Goal: Transaction & Acquisition: Purchase product/service

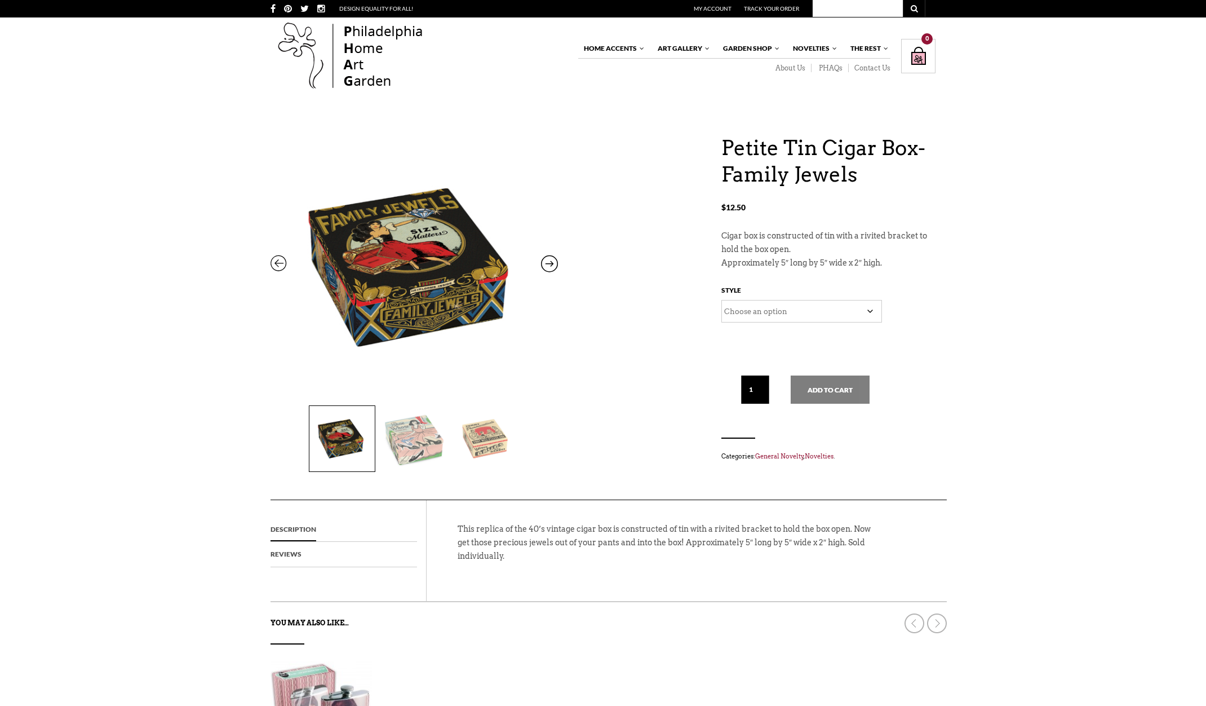
scroll to position [6, 0]
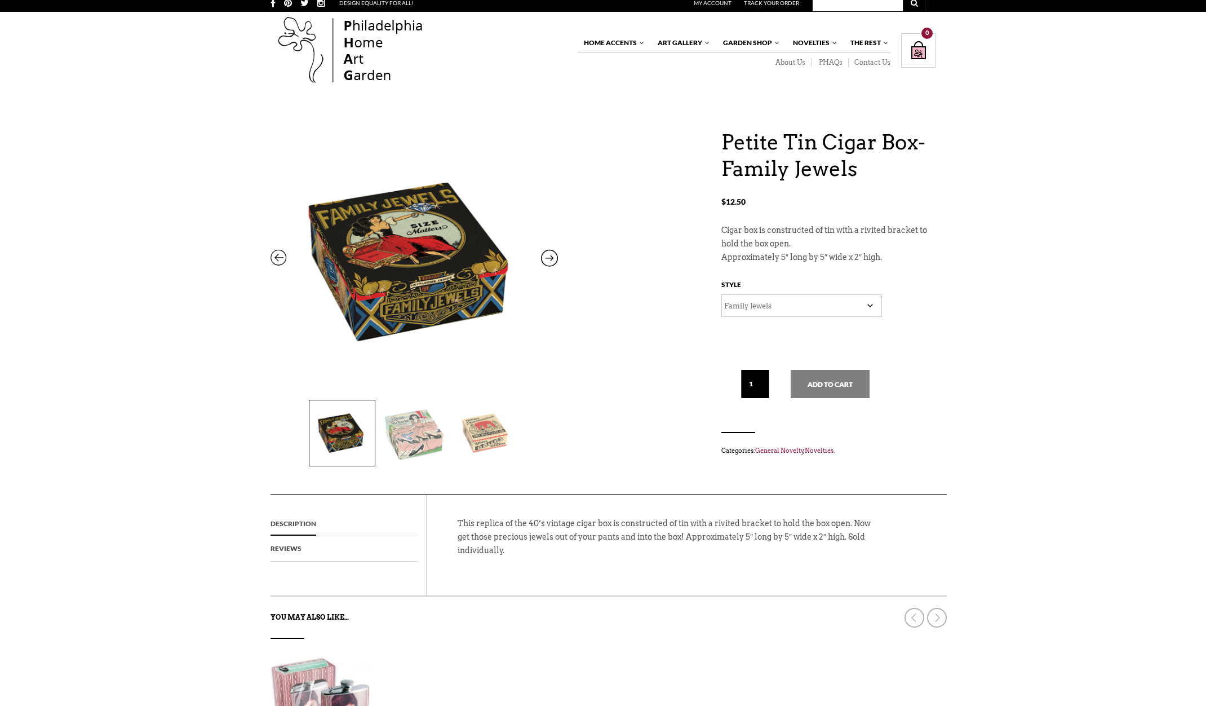
select select "Family Jewels"
click at [830, 382] on button "Add to cart" at bounding box center [830, 384] width 79 height 28
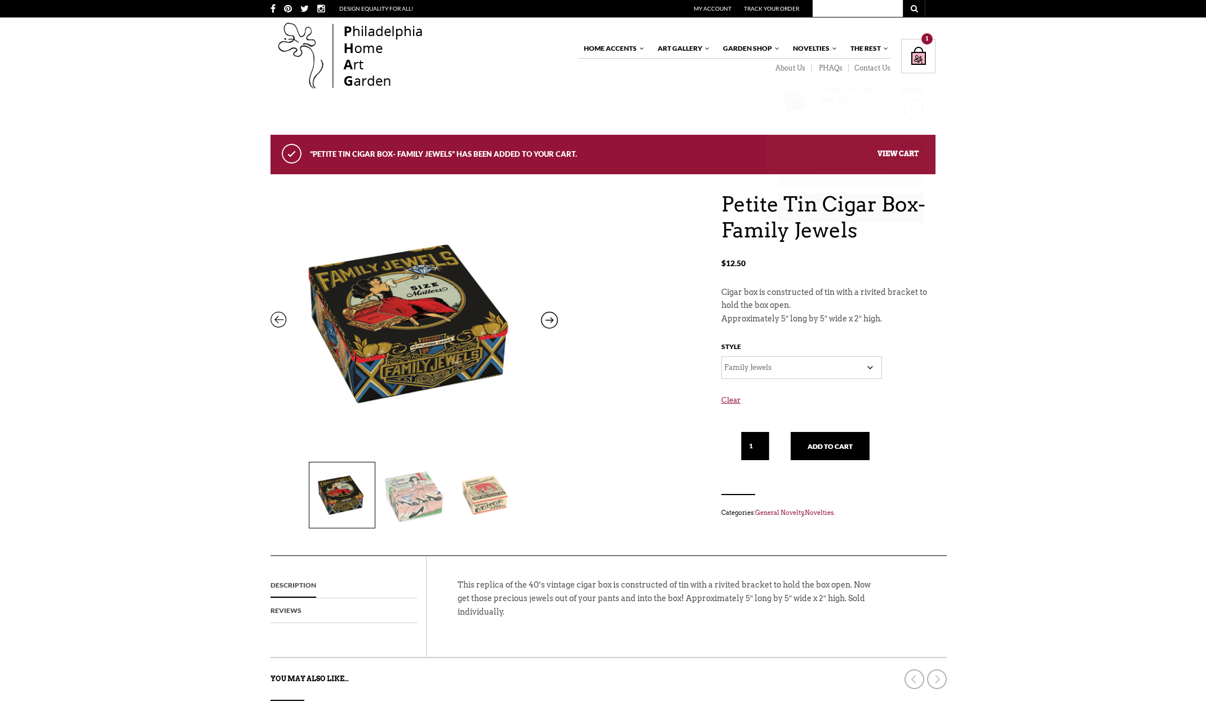
click at [922, 52] on div "Shopping Bag $ 12.50 / 1 item(s) 1" at bounding box center [918, 56] width 34 height 34
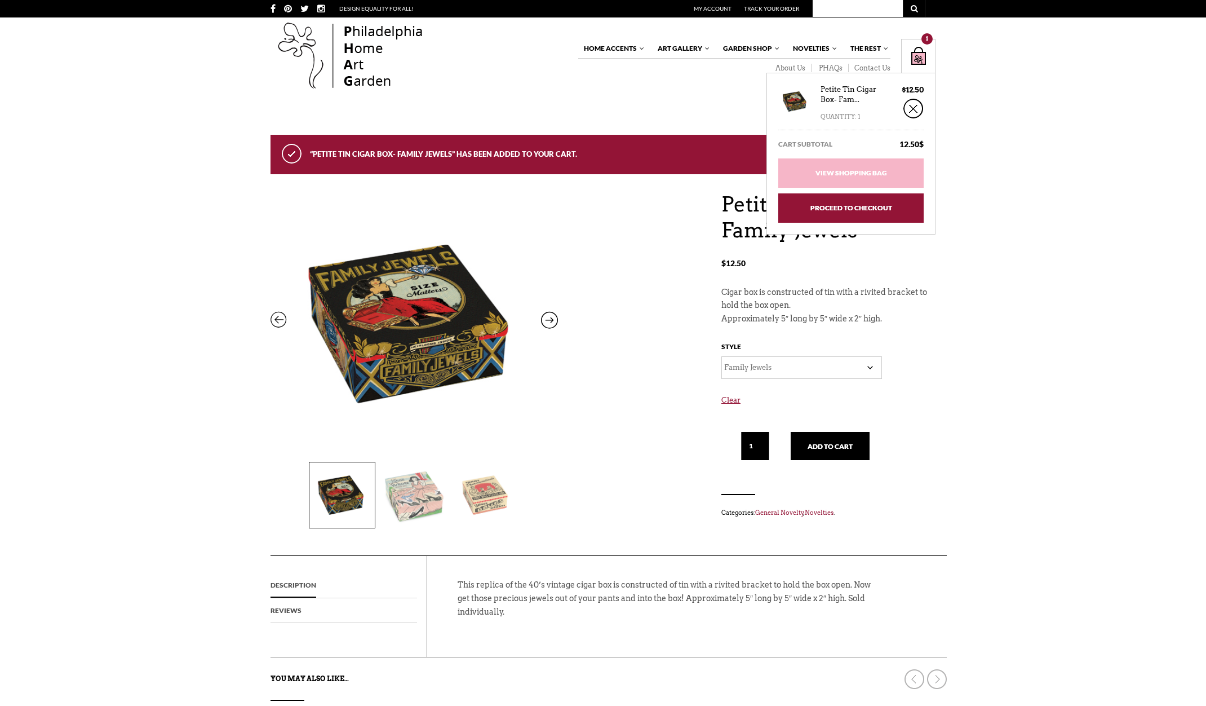
click at [868, 206] on link "Proceed to Checkout" at bounding box center [850, 207] width 145 height 29
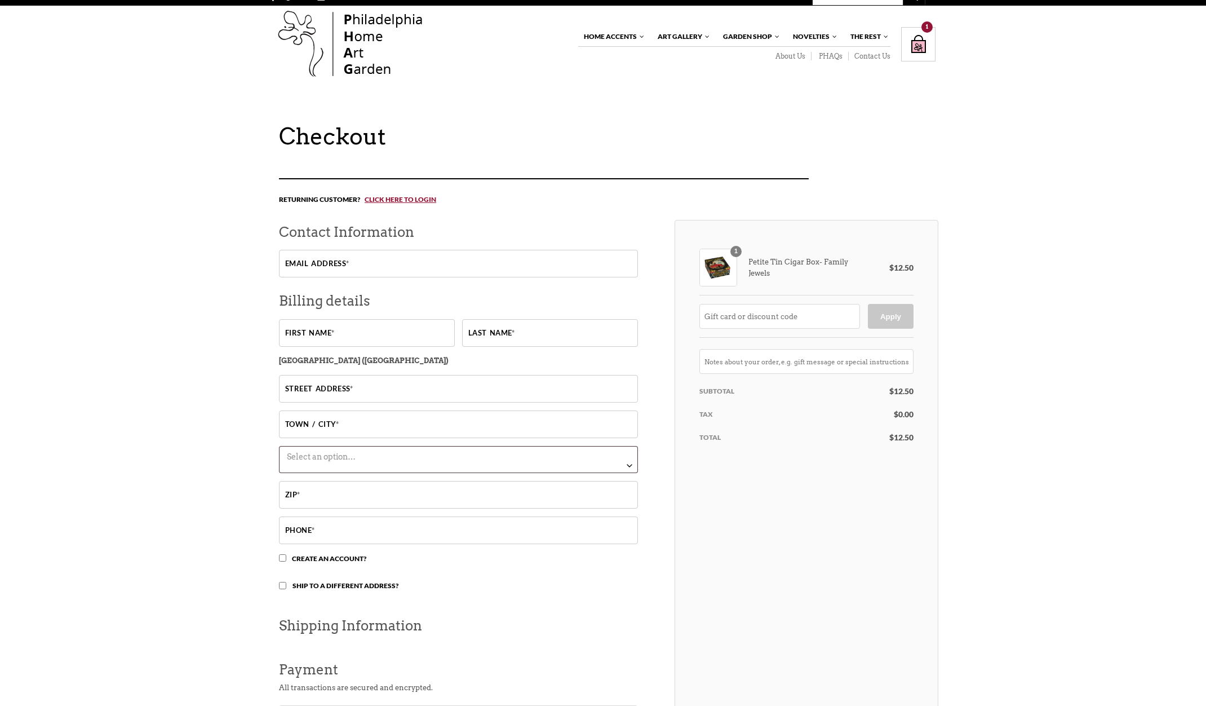
scroll to position [4, 0]
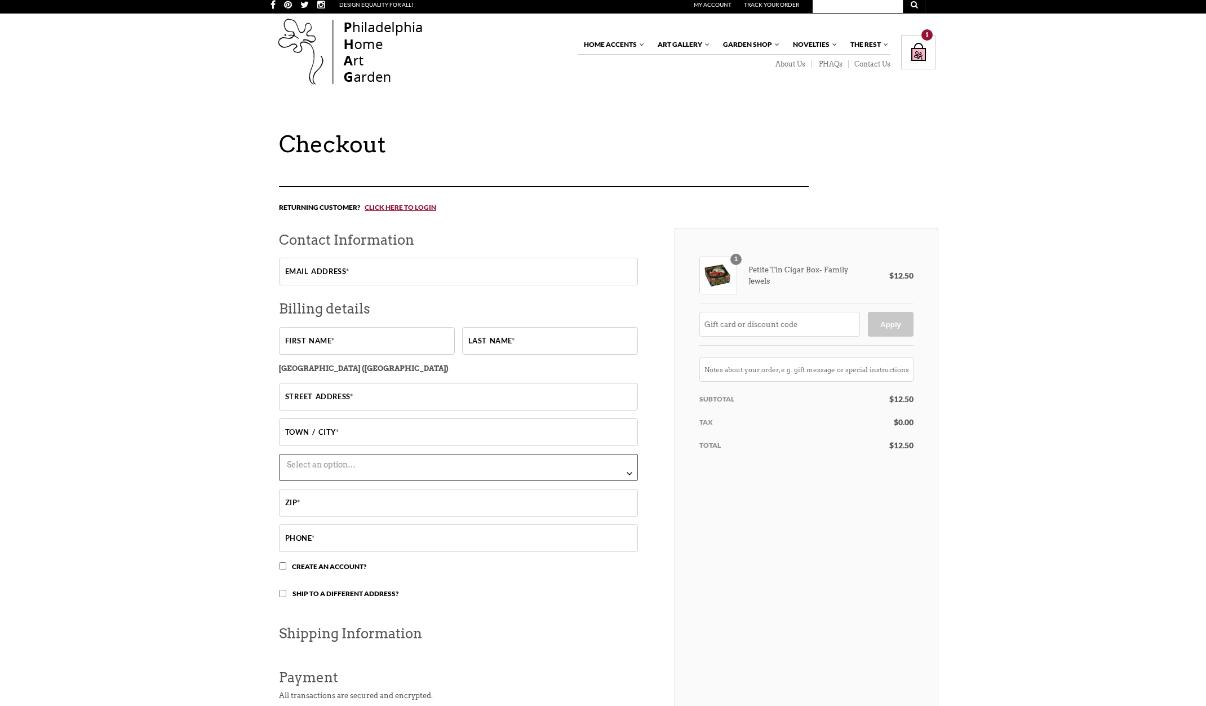
click at [1125, 282] on div "Checkout Returning customer? Click here to login If you have shopped with us be…" at bounding box center [603, 549] width 1206 height 837
